Goal: Use online tool/utility: Utilize a website feature to perform a specific function

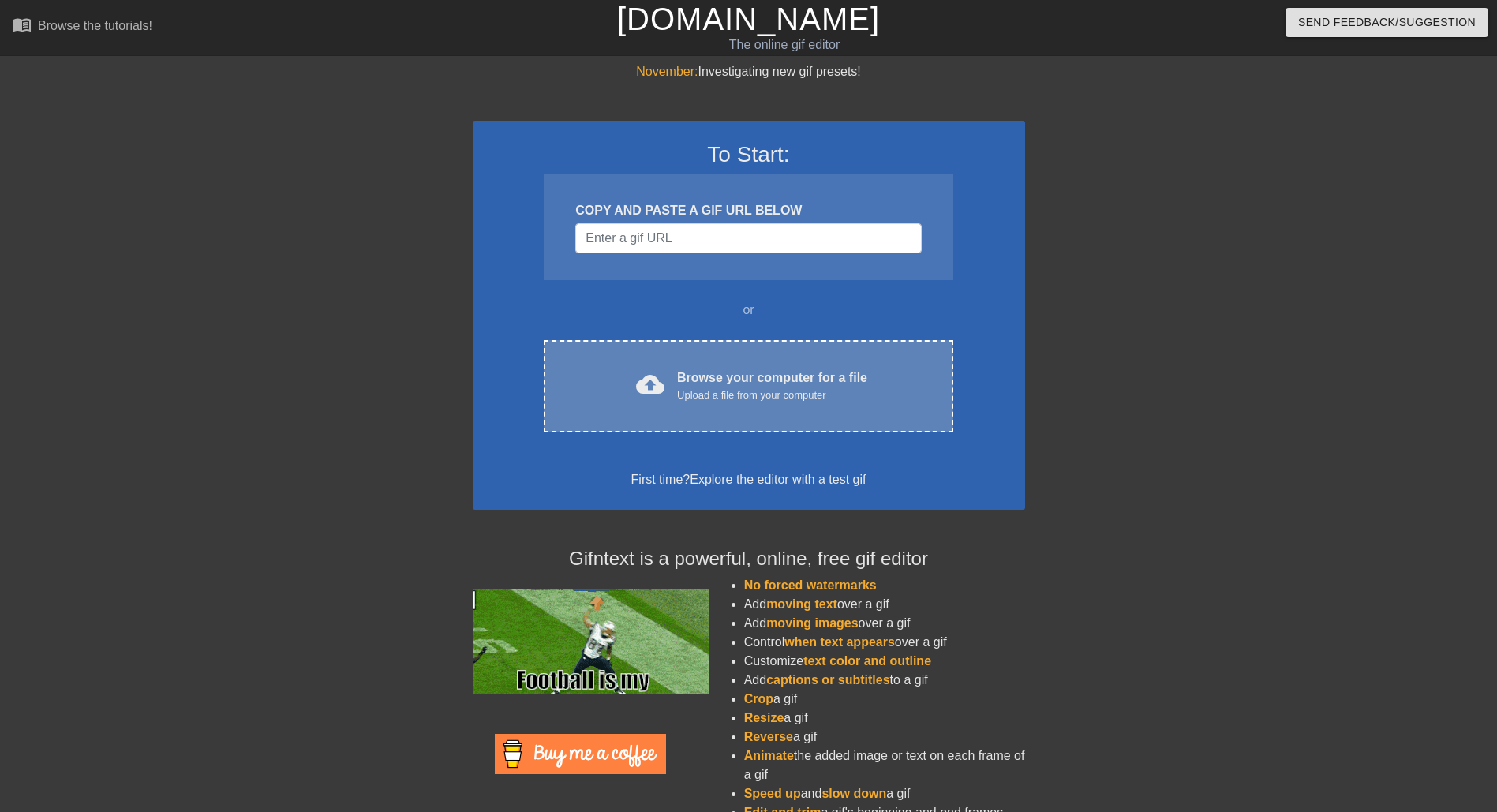
click at [731, 397] on div "Upload a file from your computer" at bounding box center [772, 395] width 190 height 16
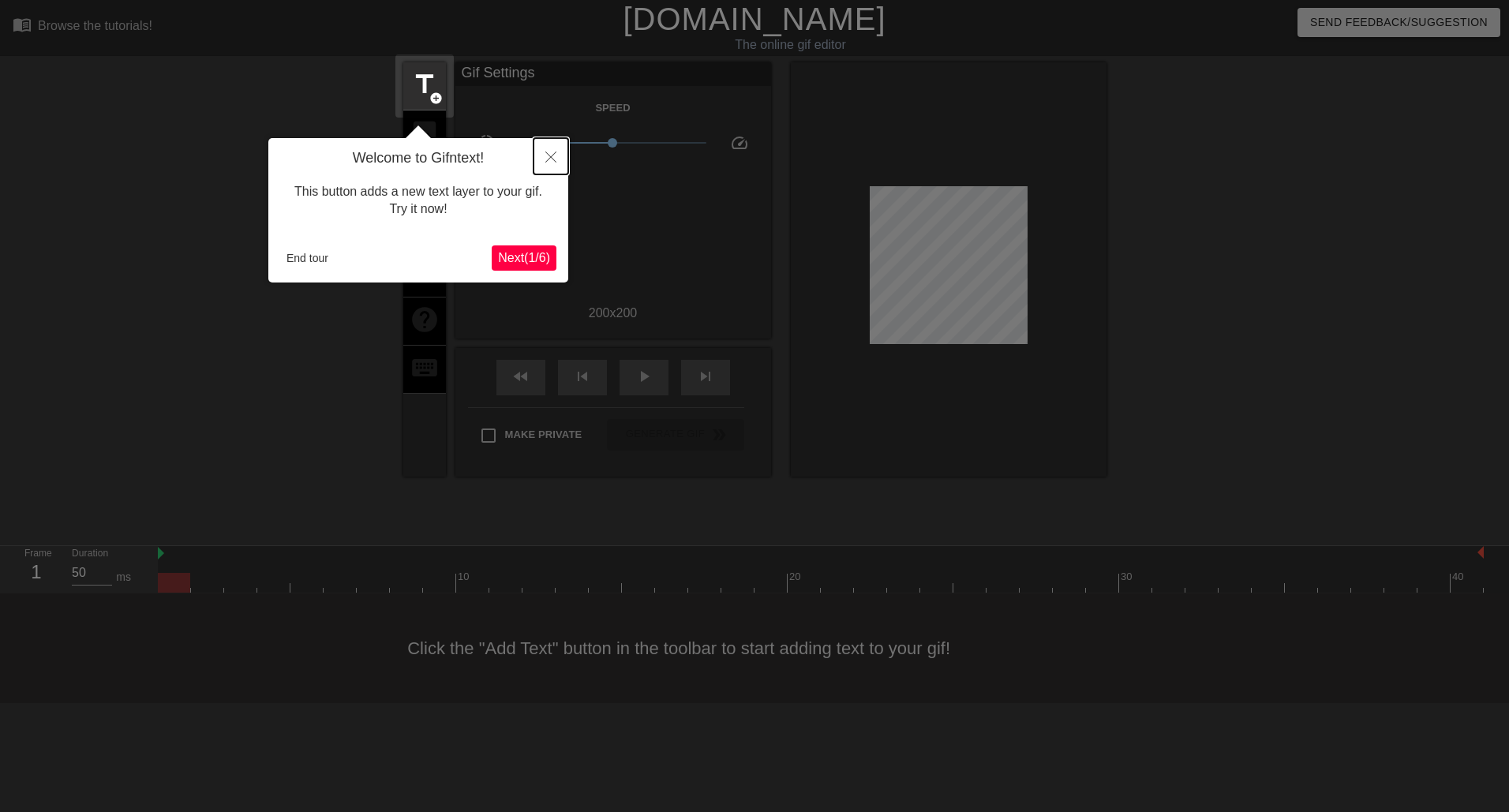
click at [553, 156] on icon "Close" at bounding box center [551, 157] width 11 height 11
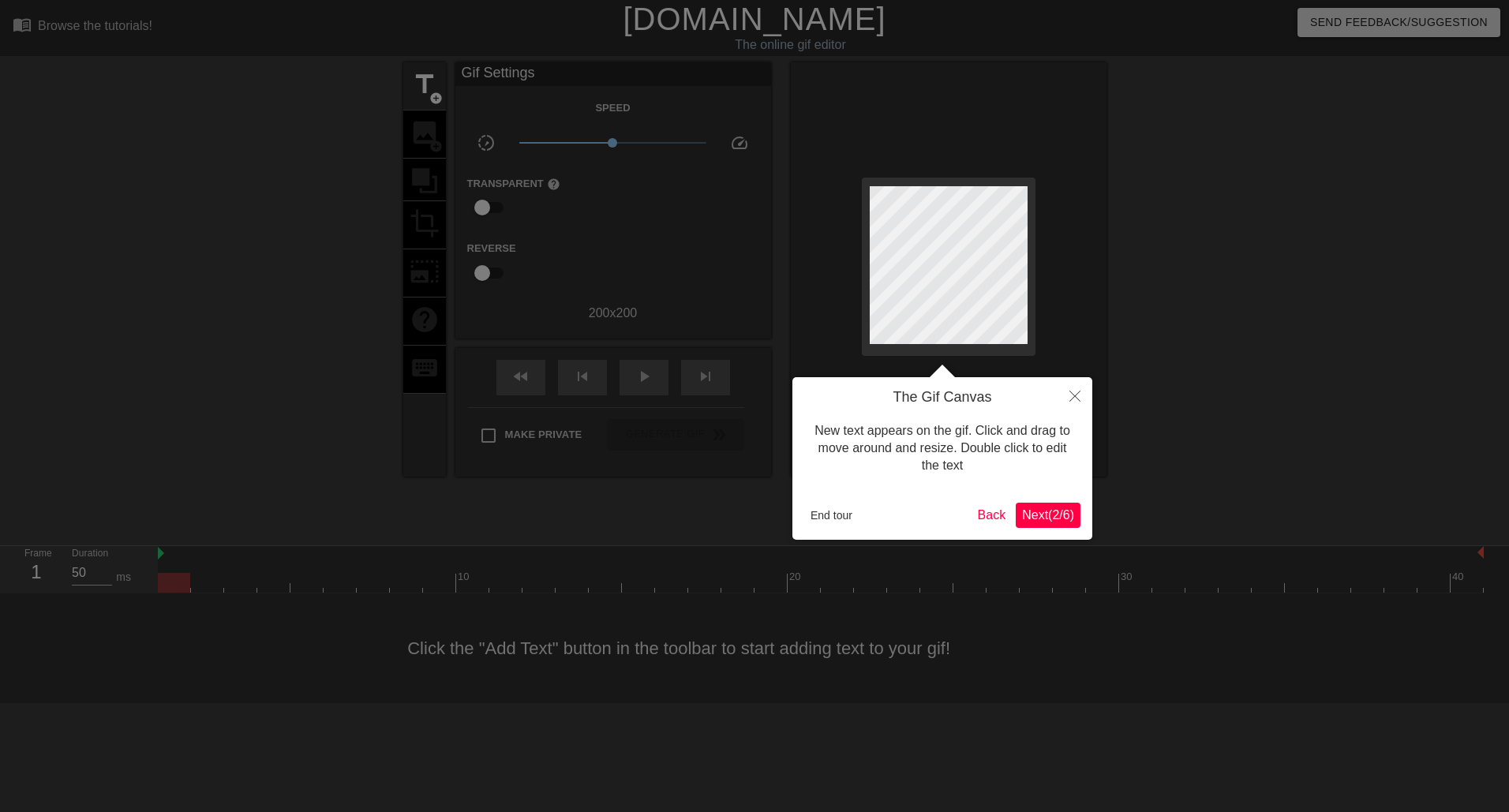
click at [1049, 509] on span "Next ( 2 / 6 )" at bounding box center [1048, 514] width 52 height 13
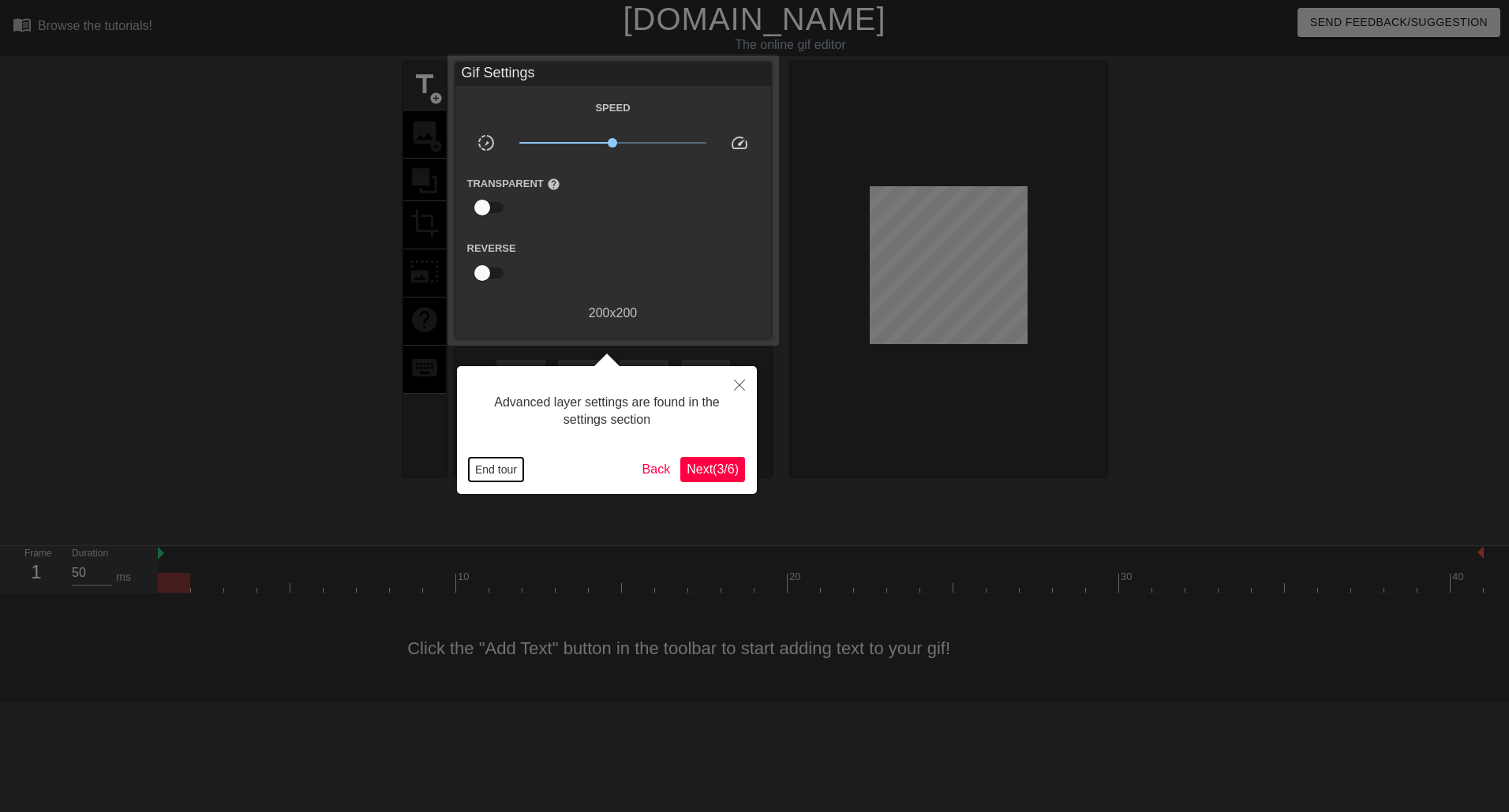
click at [495, 466] on button "End tour" at bounding box center [496, 469] width 55 height 24
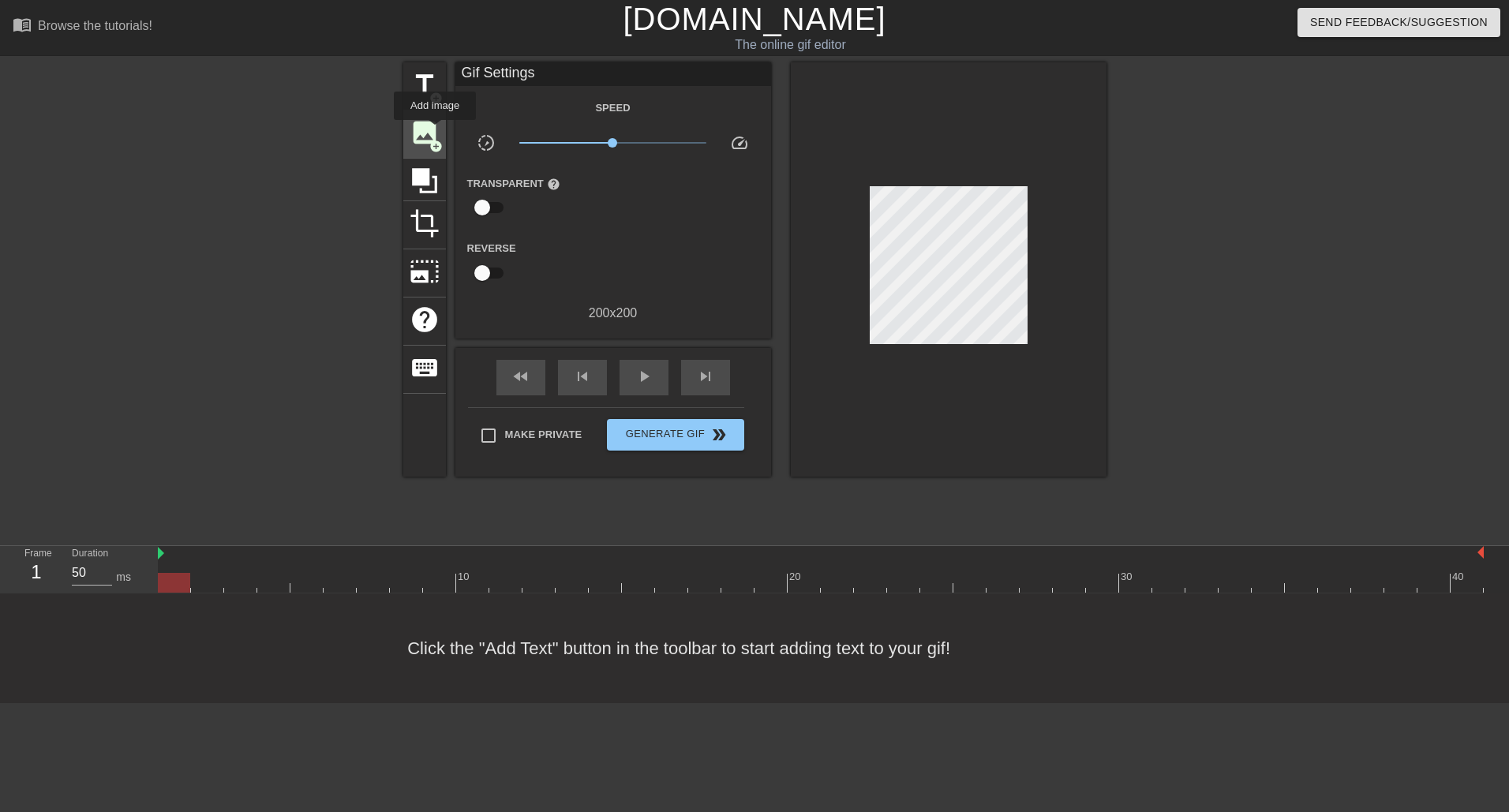
click at [435, 131] on span "image" at bounding box center [424, 132] width 30 height 30
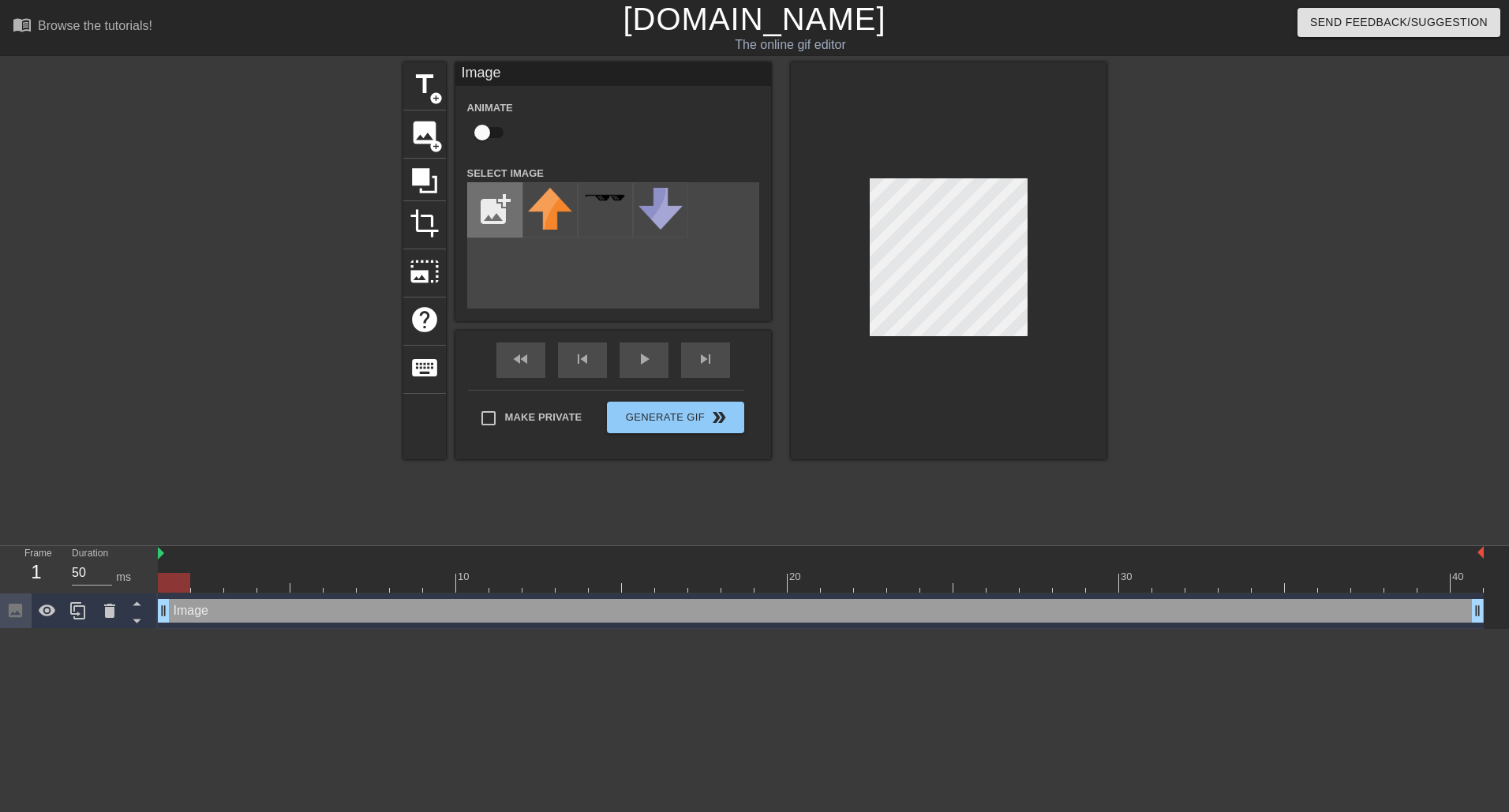
click at [493, 220] on input "file" at bounding box center [495, 210] width 54 height 54
type input "C:\fakepath\middlefin.jpg"
click at [563, 219] on img at bounding box center [550, 210] width 44 height 45
click at [1077, 361] on div at bounding box center [948, 260] width 316 height 397
click at [1073, 326] on div at bounding box center [948, 260] width 316 height 397
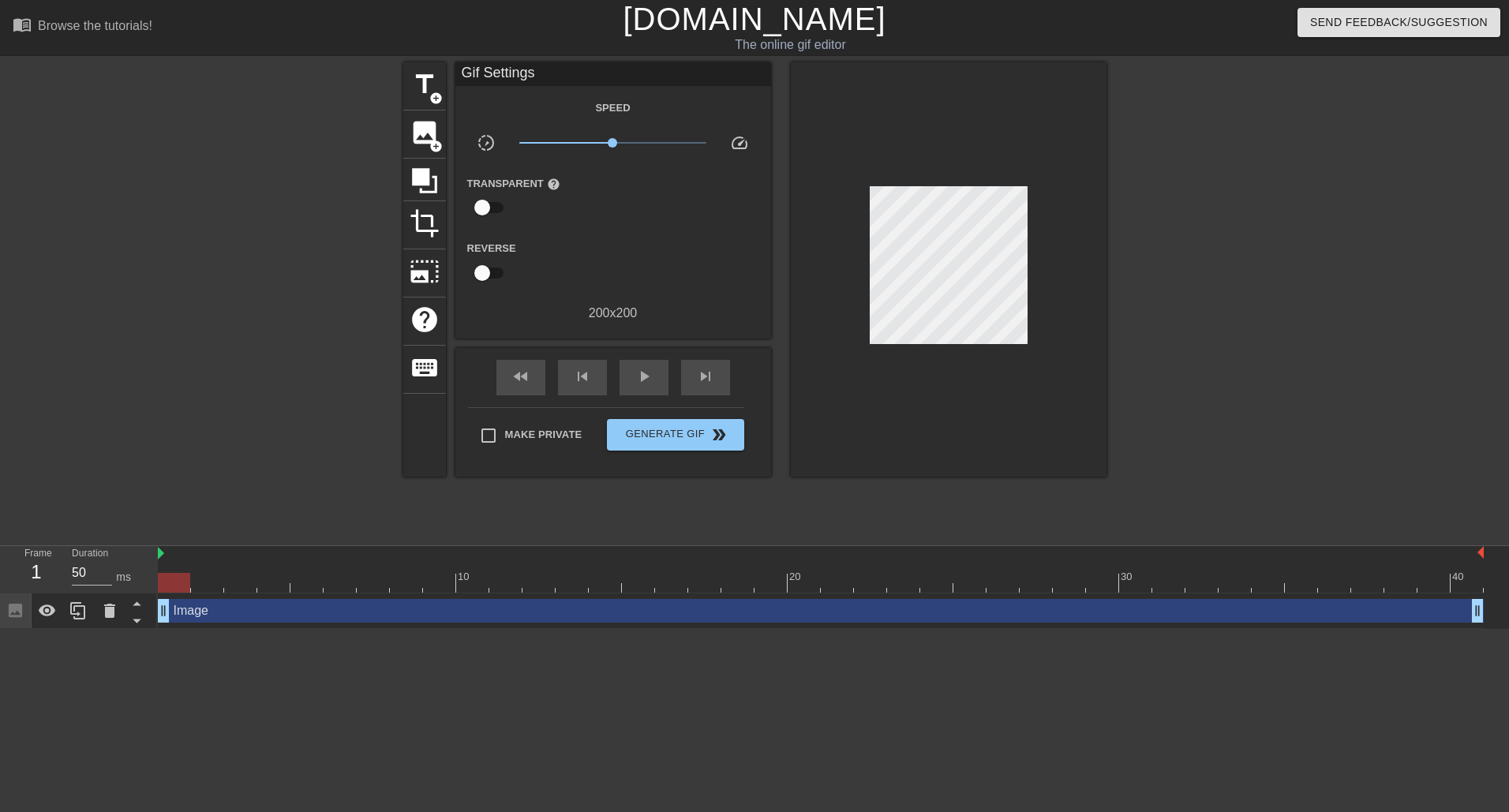
click at [848, 325] on div at bounding box center [948, 269] width 316 height 414
click at [424, 146] on div "image add_circle" at bounding box center [424, 135] width 43 height 48
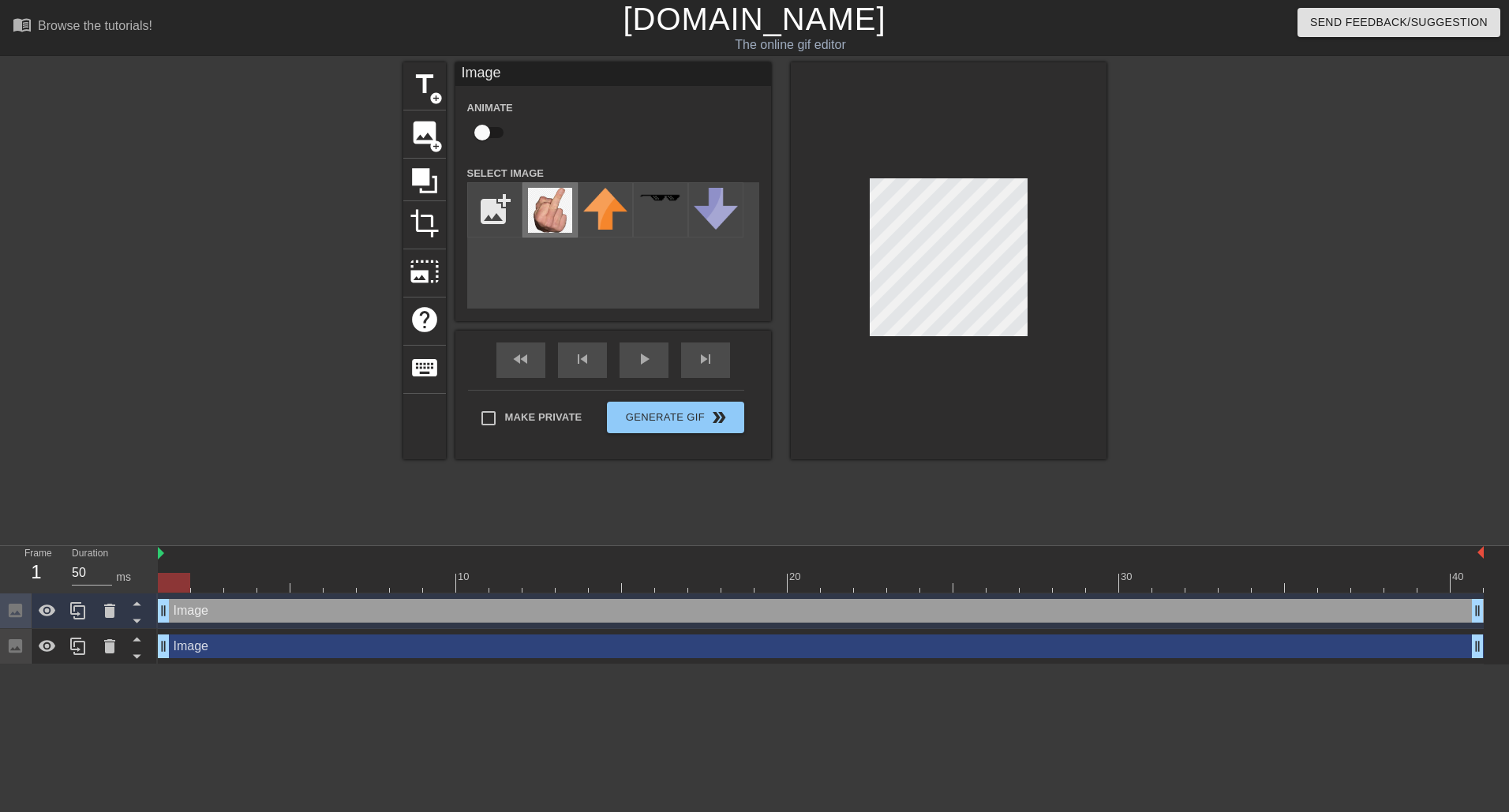
click at [545, 212] on img at bounding box center [550, 210] width 44 height 45
click at [567, 203] on img at bounding box center [550, 210] width 44 height 45
click at [1153, 445] on div "title add_circle image add_circle crop photo_size_select_large help keyboard Im…" at bounding box center [754, 299] width 1509 height 473
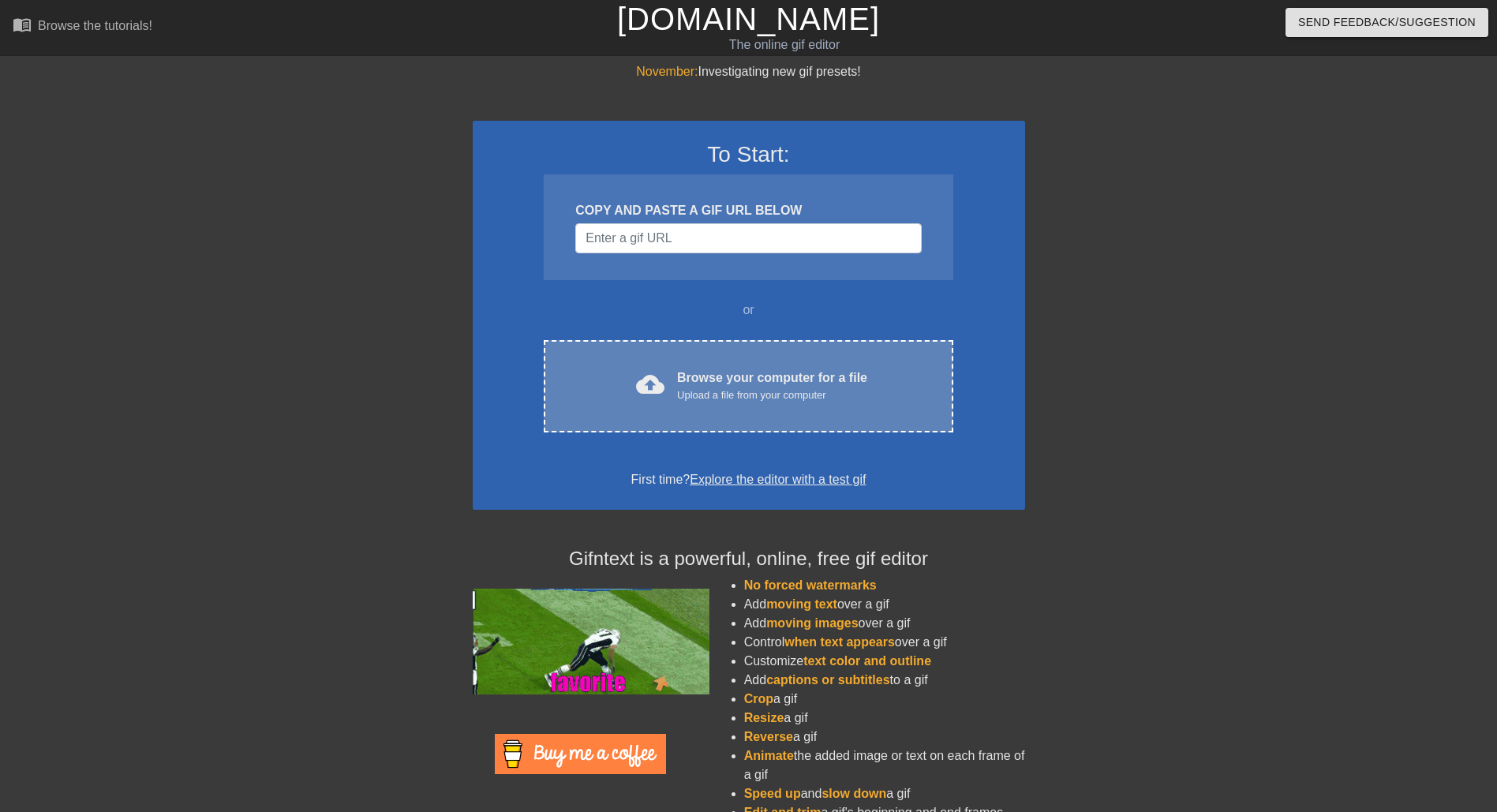
click at [722, 374] on div "Browse your computer for a file Upload a file from your computer" at bounding box center [772, 385] width 190 height 35
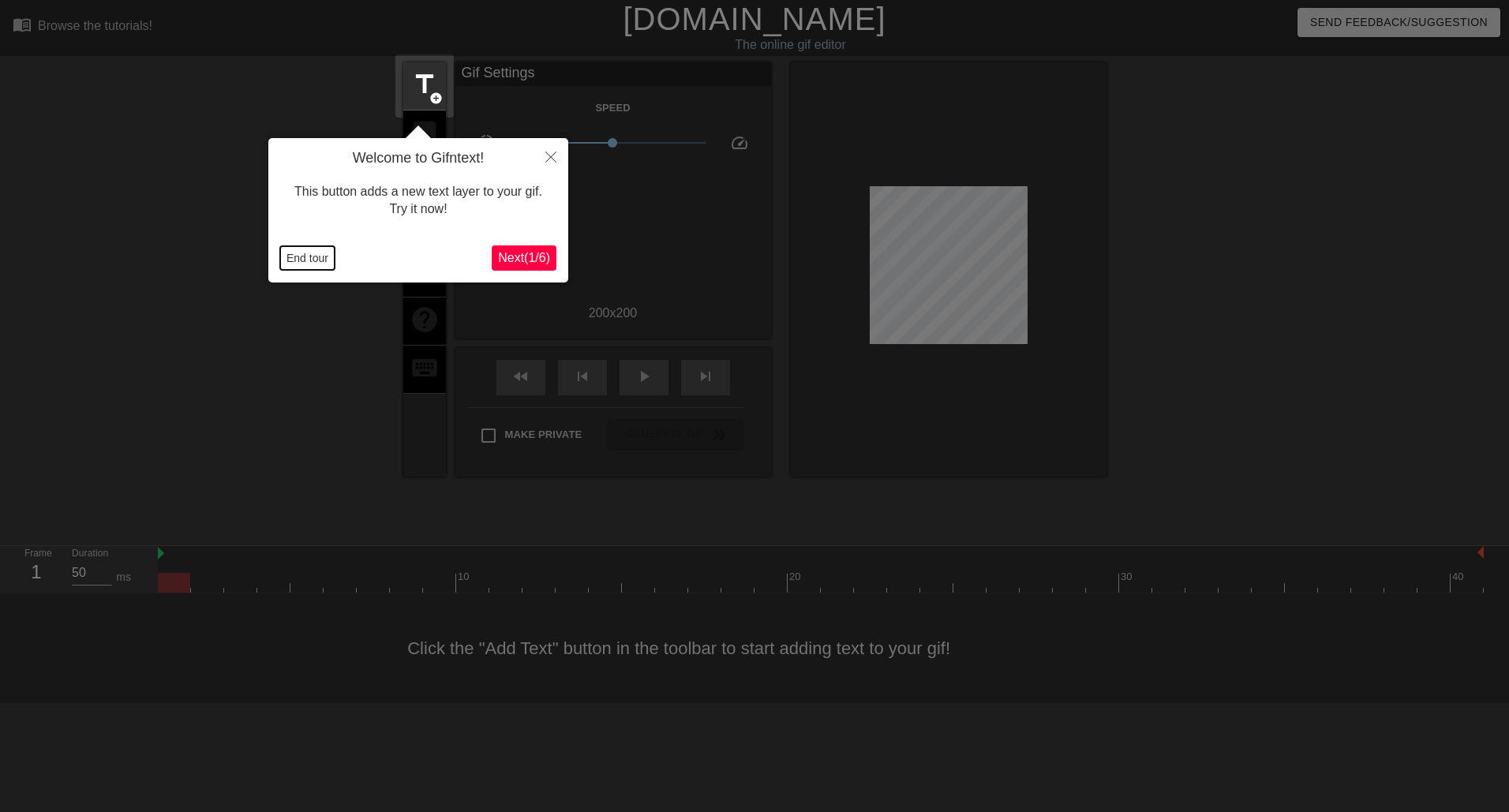
click at [311, 256] on button "End tour" at bounding box center [307, 258] width 55 height 24
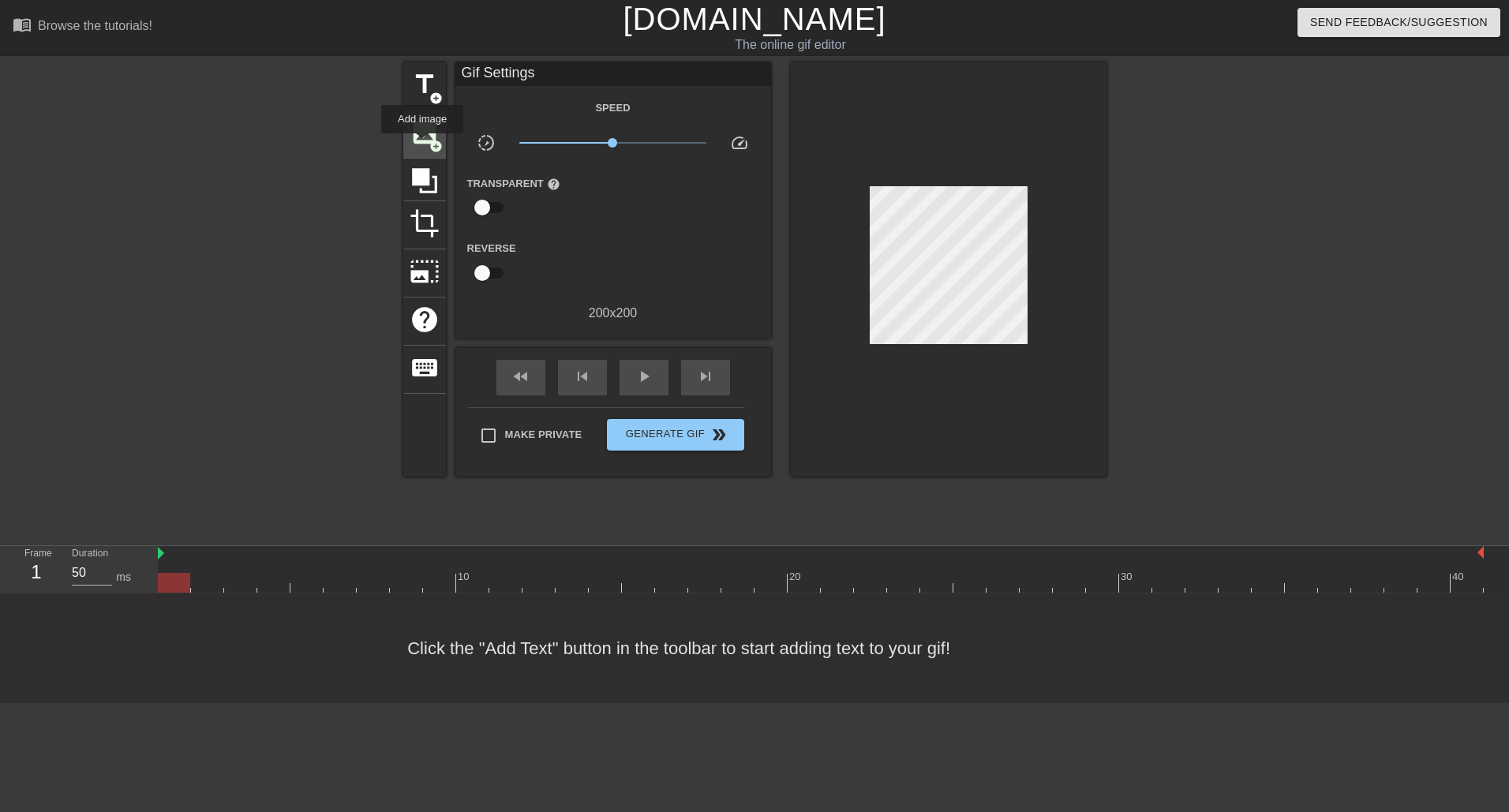
click at [422, 144] on span "image" at bounding box center [424, 132] width 30 height 30
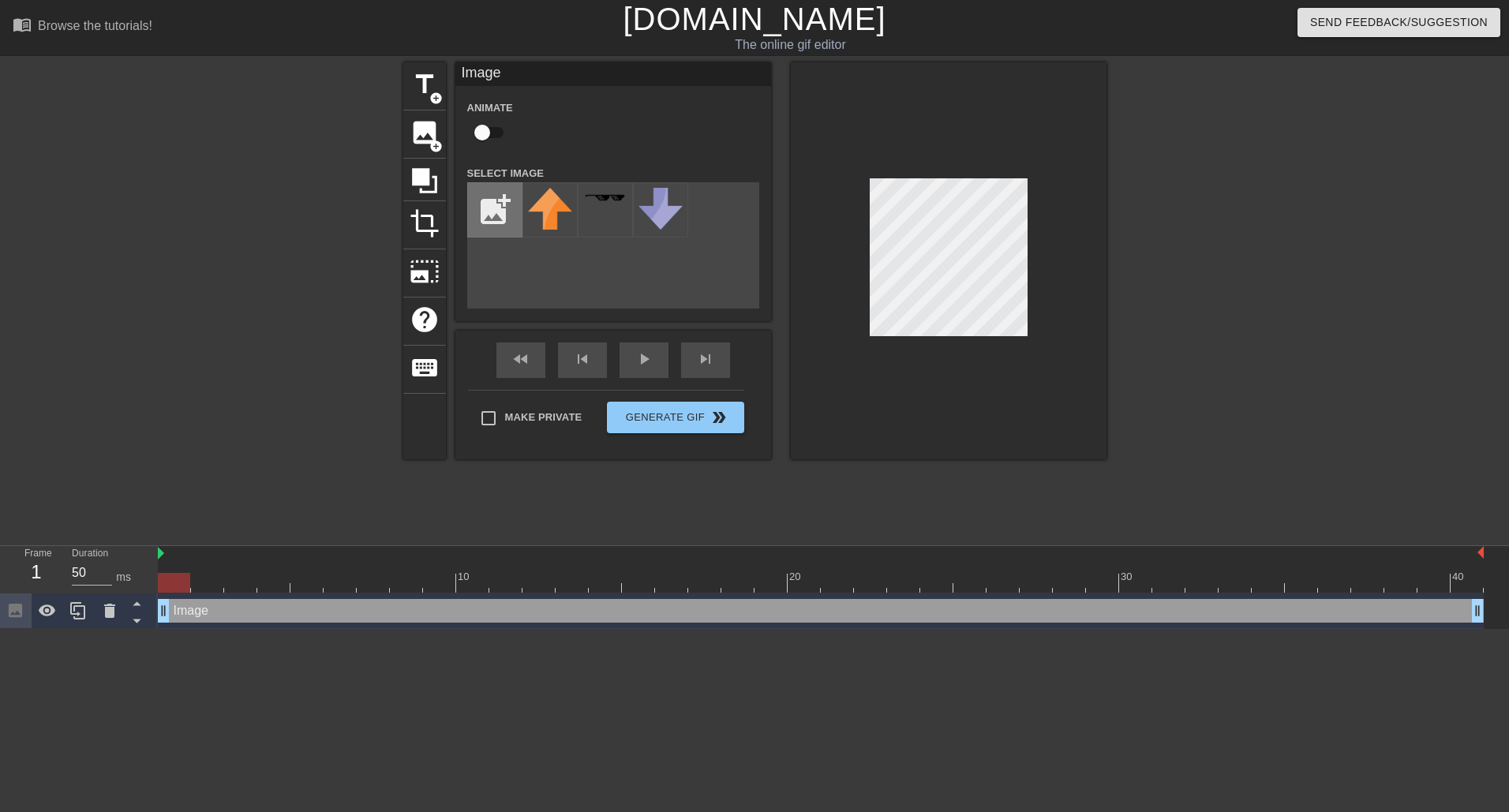
click at [501, 216] on input "file" at bounding box center [495, 210] width 54 height 54
type input "C:\fakepath\middlefingernobackground.png"
click at [552, 219] on img at bounding box center [550, 210] width 44 height 45
click at [553, 211] on img at bounding box center [550, 210] width 44 height 45
click at [852, 363] on div at bounding box center [948, 260] width 316 height 397
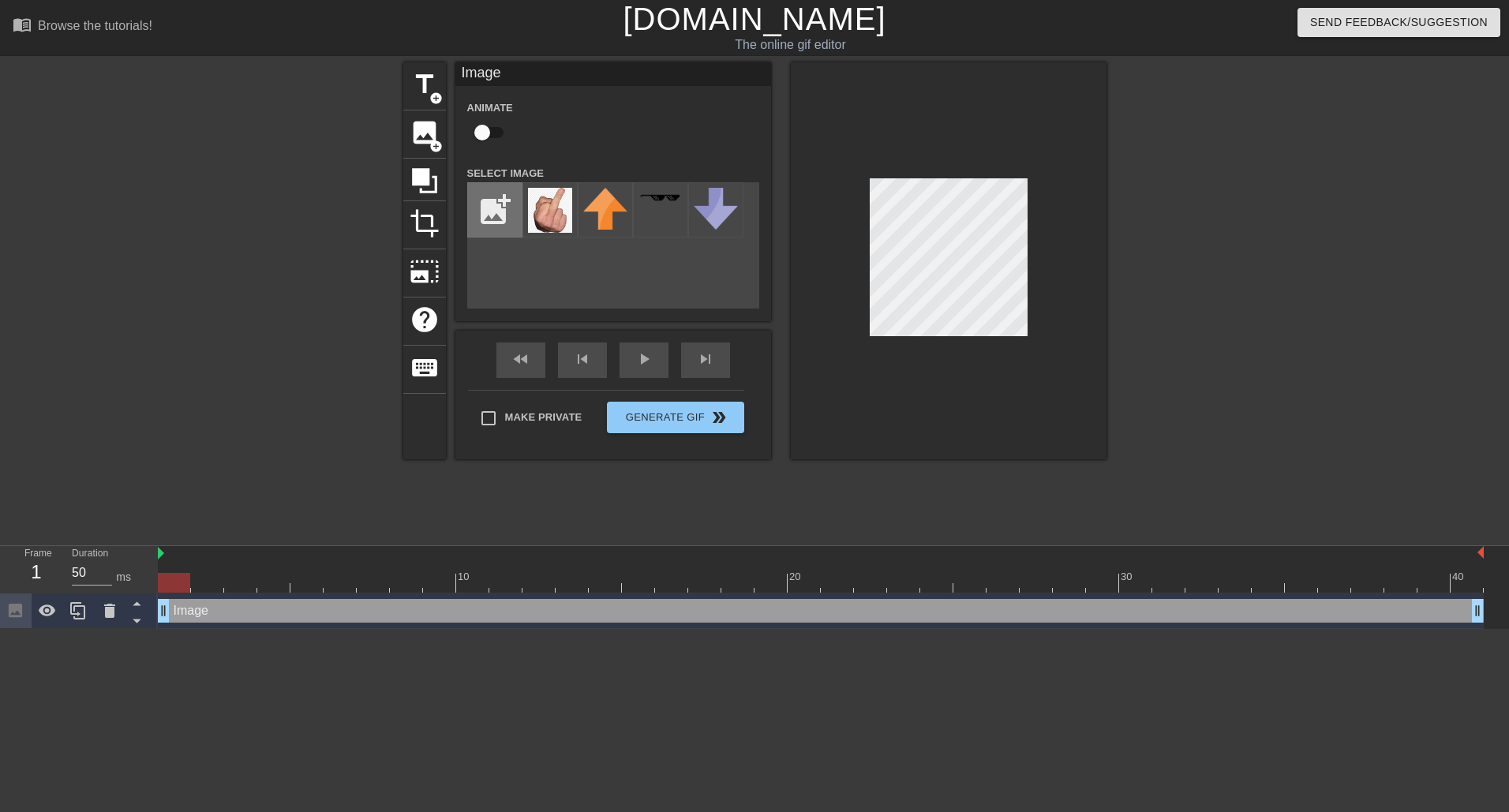
click at [504, 214] on input "file" at bounding box center [495, 210] width 54 height 54
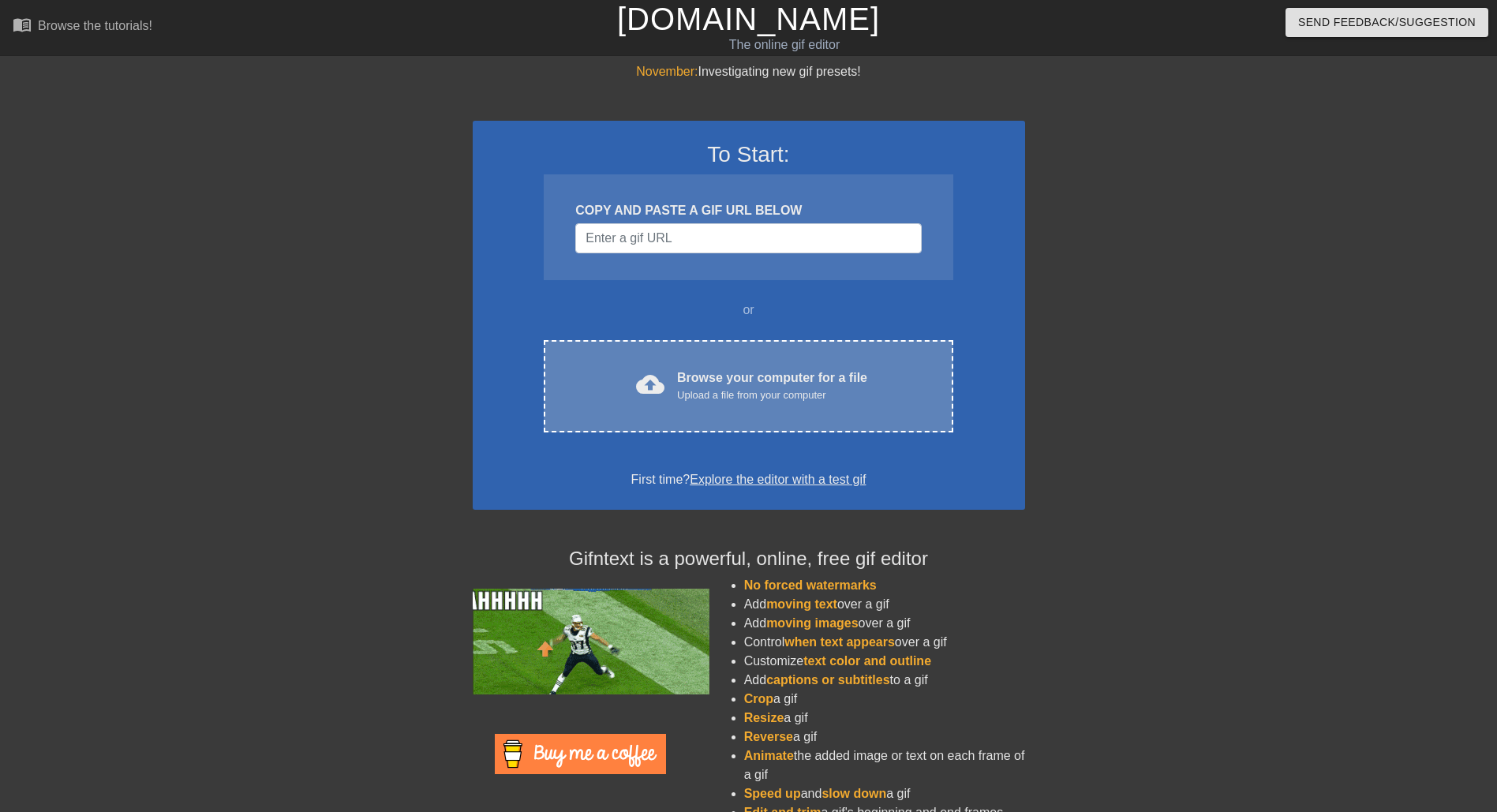
click at [771, 360] on div "cloud_upload Browse your computer for a file Upload a file from your computer C…" at bounding box center [748, 386] width 408 height 93
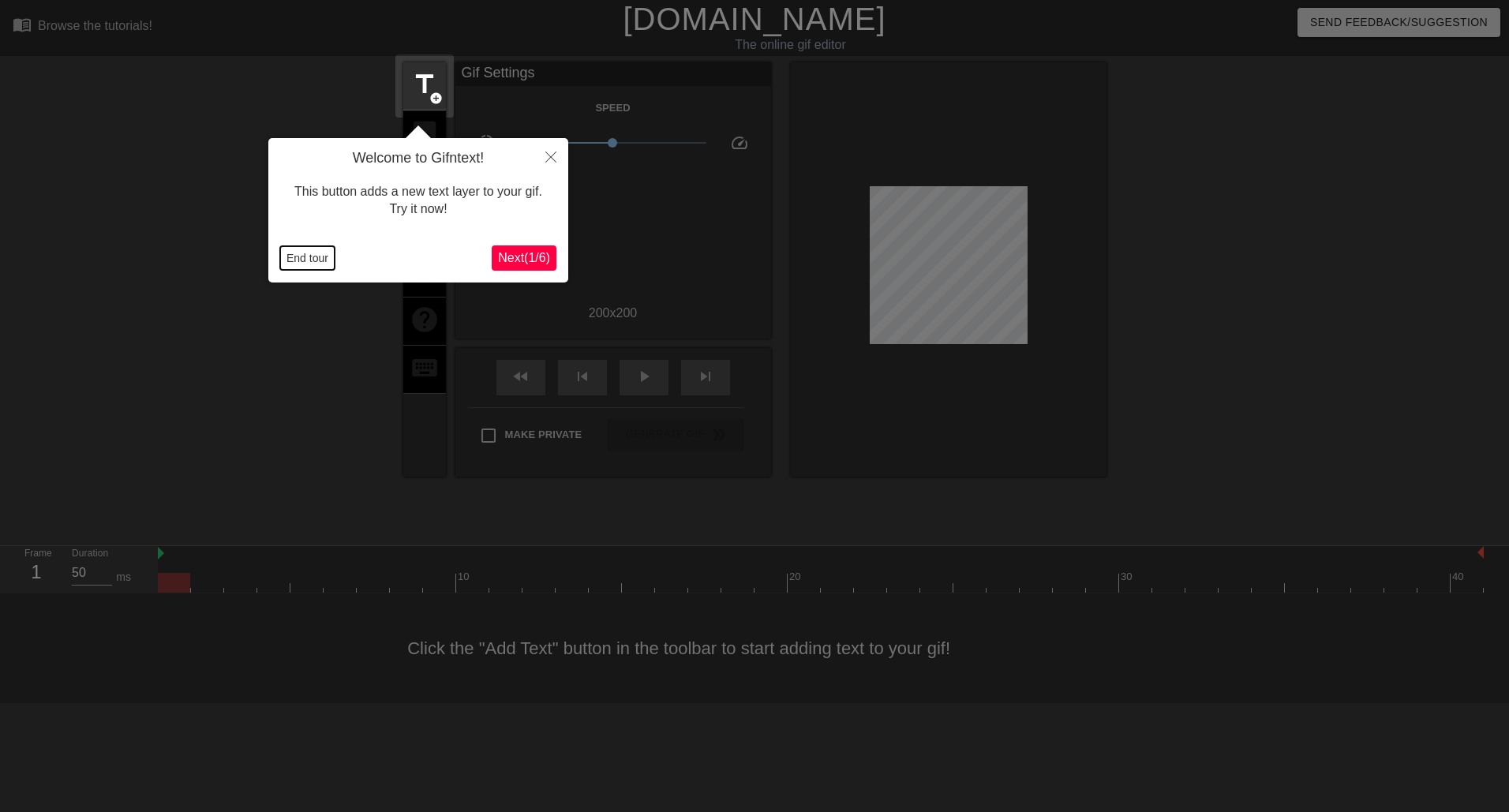
click at [301, 253] on button "End tour" at bounding box center [307, 258] width 55 height 24
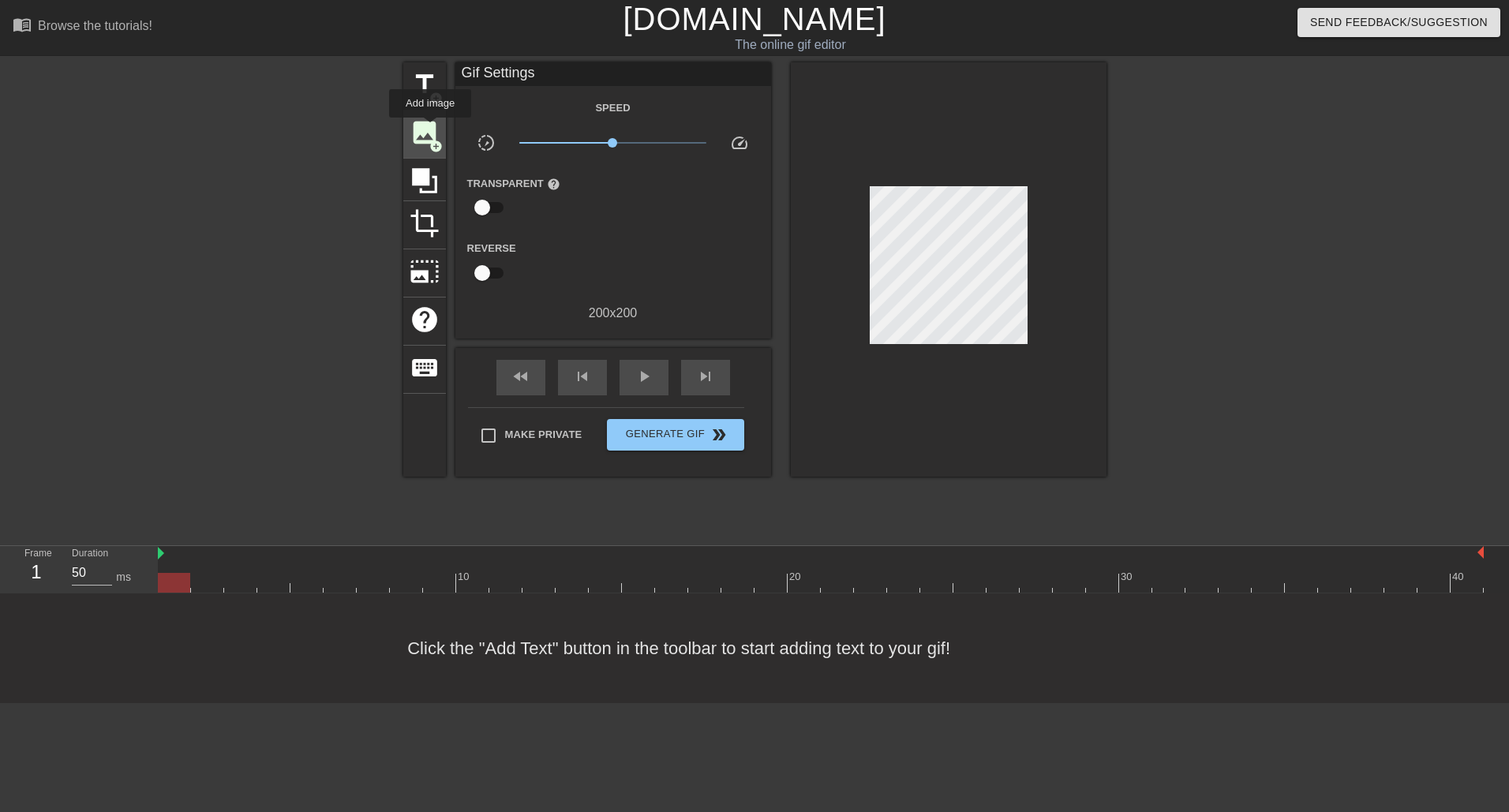
click at [430, 128] on span "image" at bounding box center [424, 132] width 30 height 30
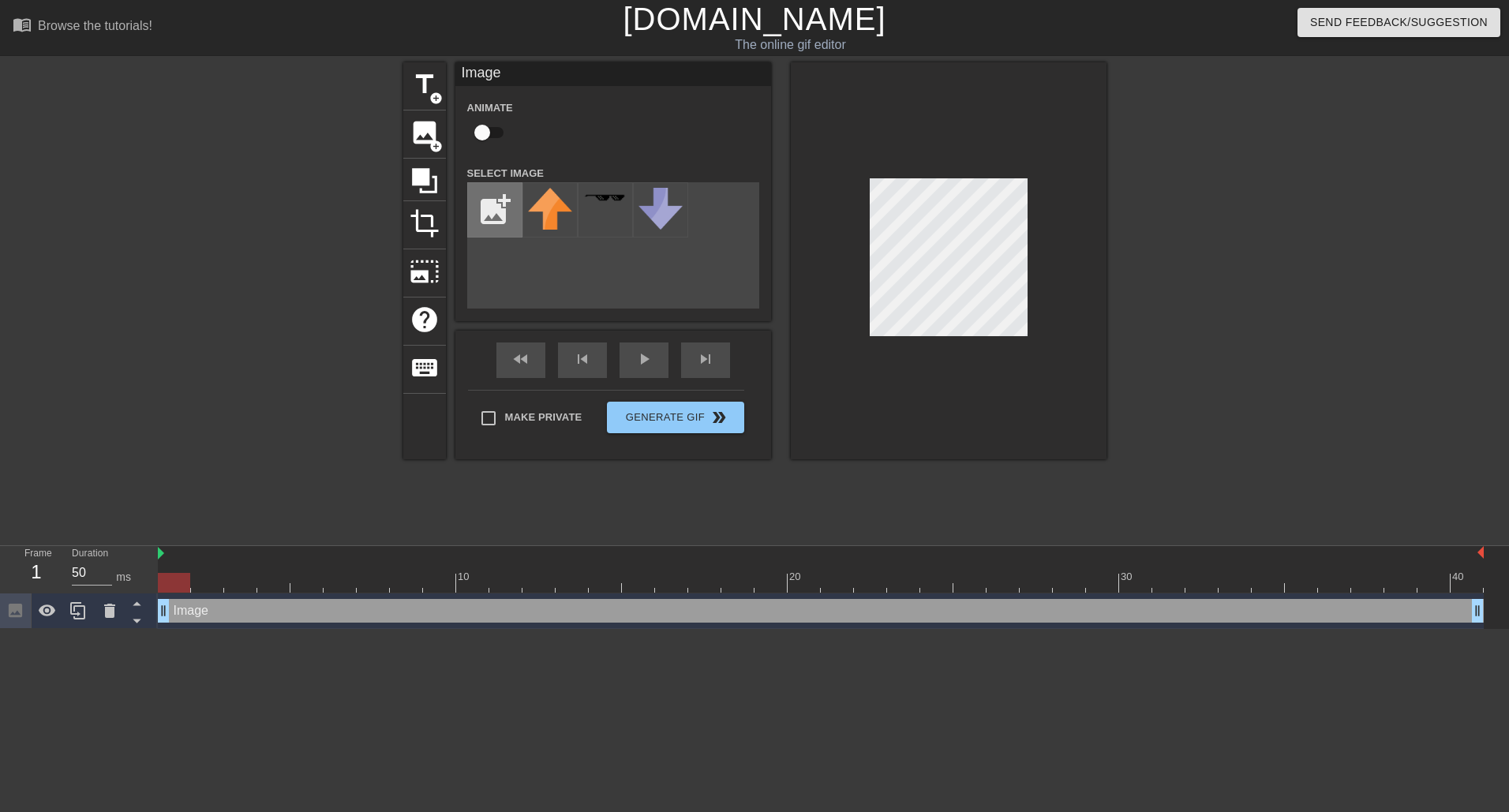
click at [500, 224] on input "file" at bounding box center [495, 210] width 54 height 54
type input "C:\fakepath\middlefin.jpg"
click at [549, 216] on img at bounding box center [550, 210] width 44 height 45
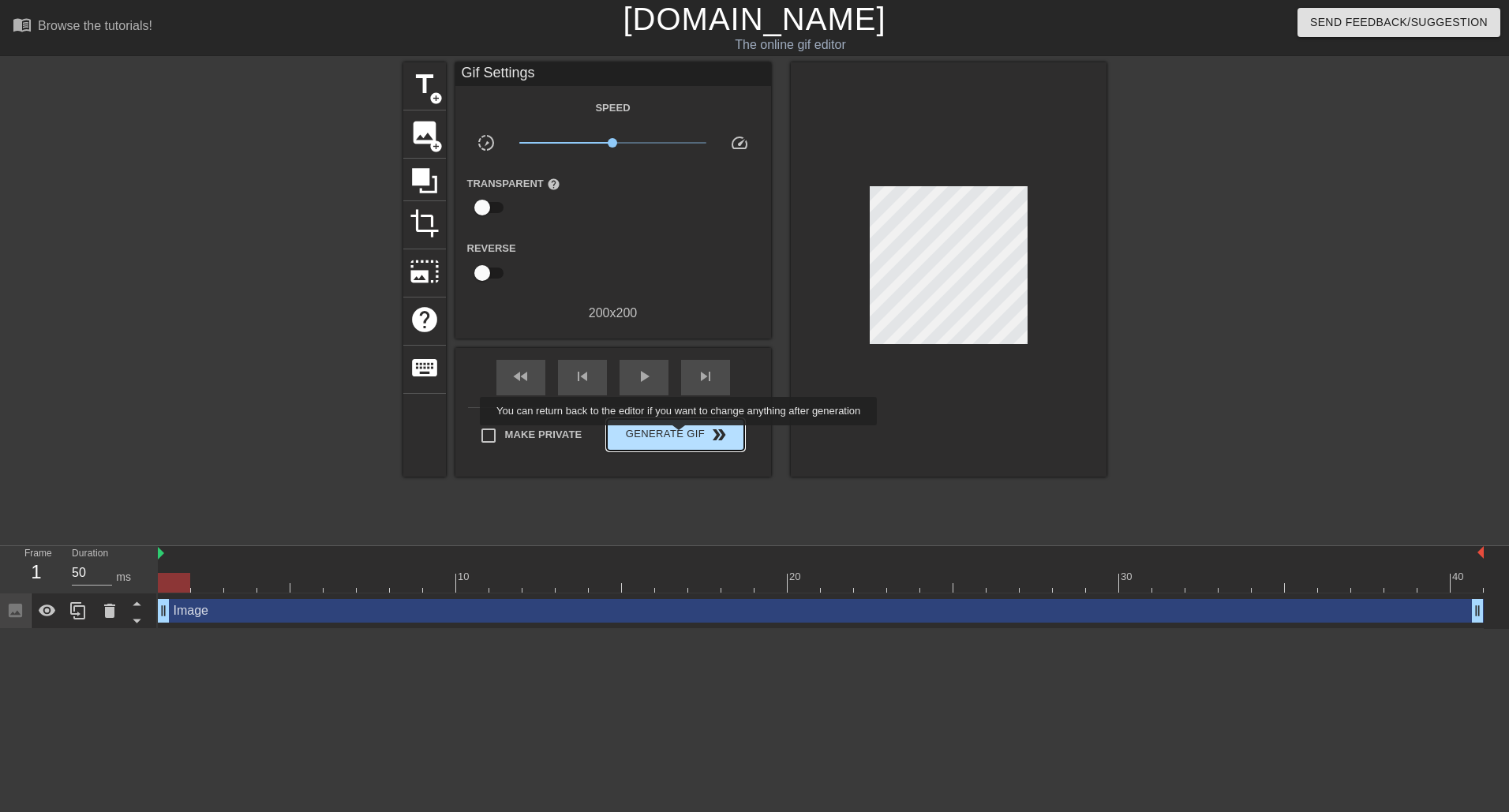
click at [680, 436] on span "Generate Gif double_arrow" at bounding box center [675, 434] width 124 height 19
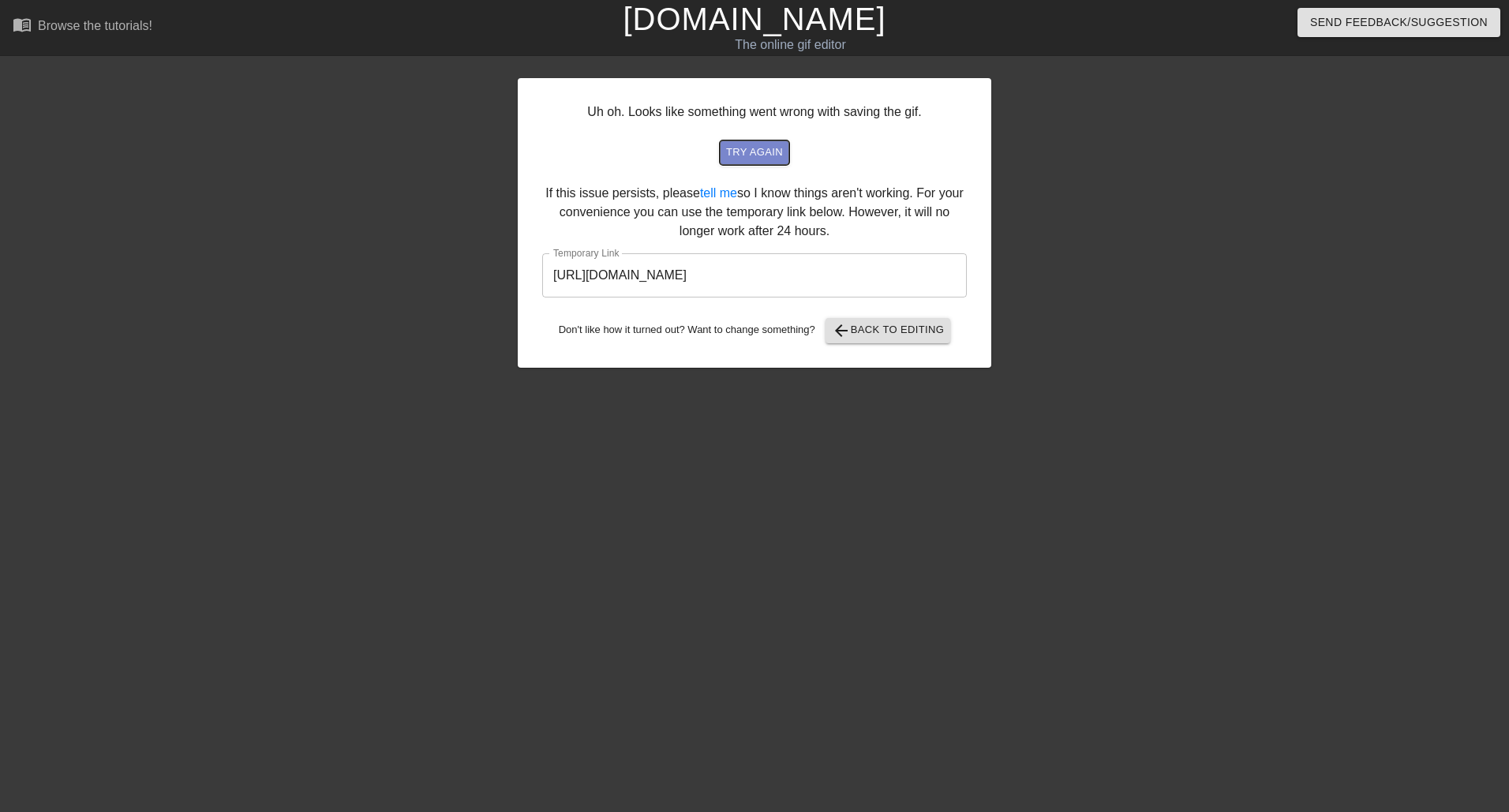
click at [754, 144] on span "try again" at bounding box center [754, 152] width 57 height 18
